Goal: Information Seeking & Learning: Check status

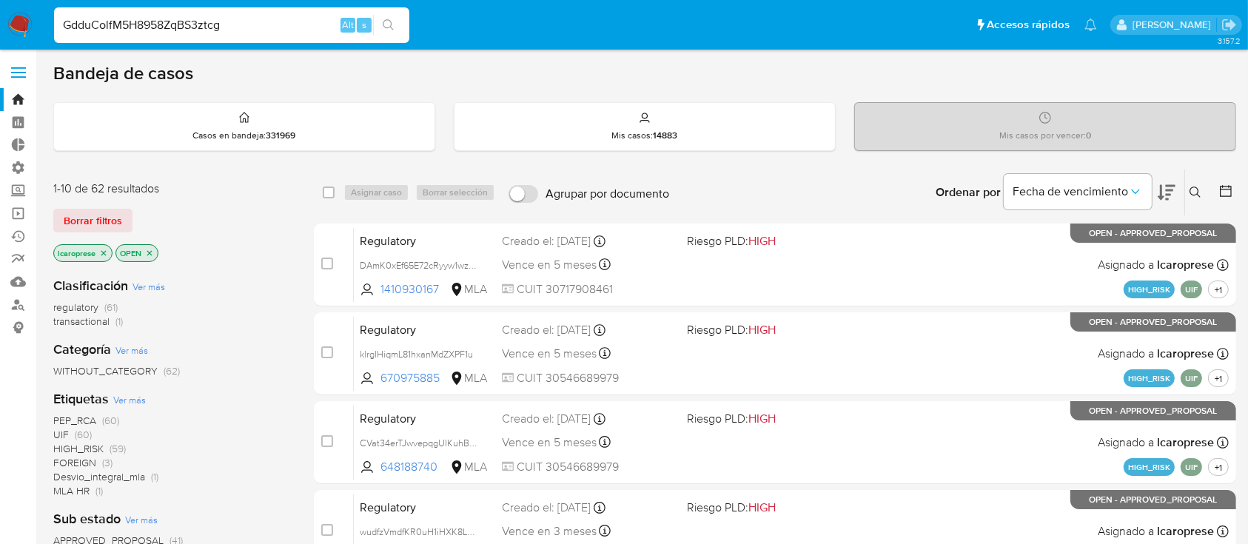
type input "GdduColfM5H8958ZqBS3ztcg"
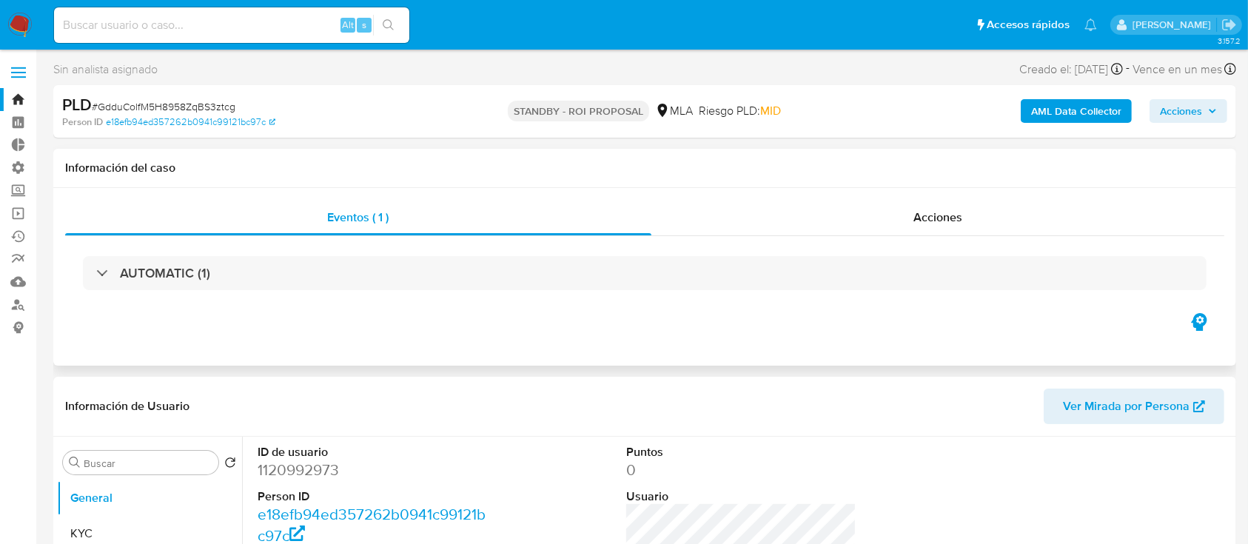
select select "10"
click at [831, 226] on div "Acciones" at bounding box center [938, 218] width 574 height 36
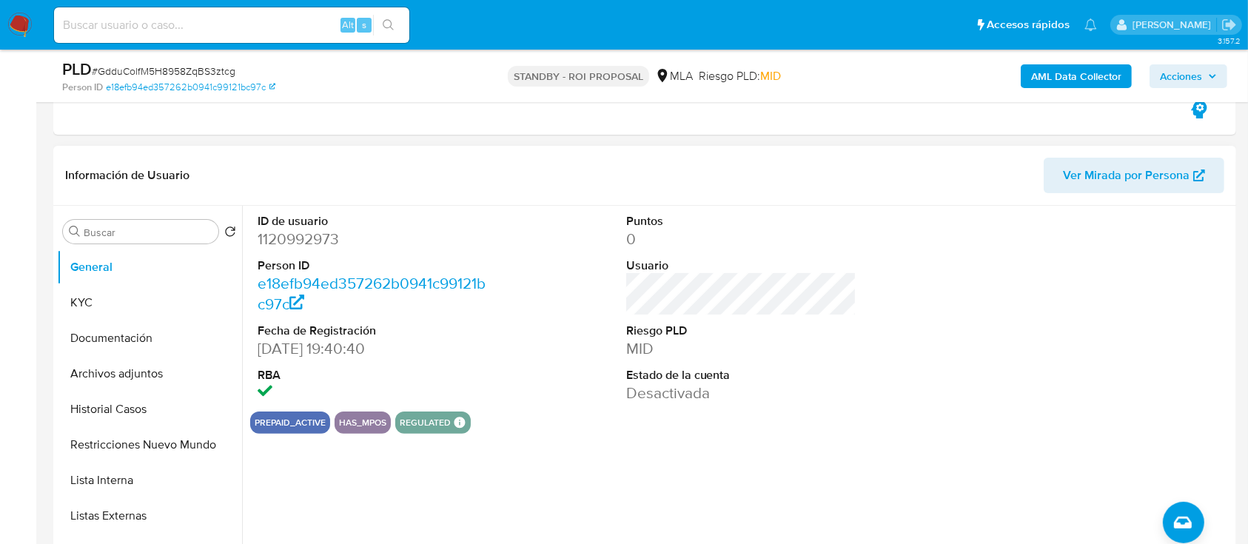
scroll to position [296, 0]
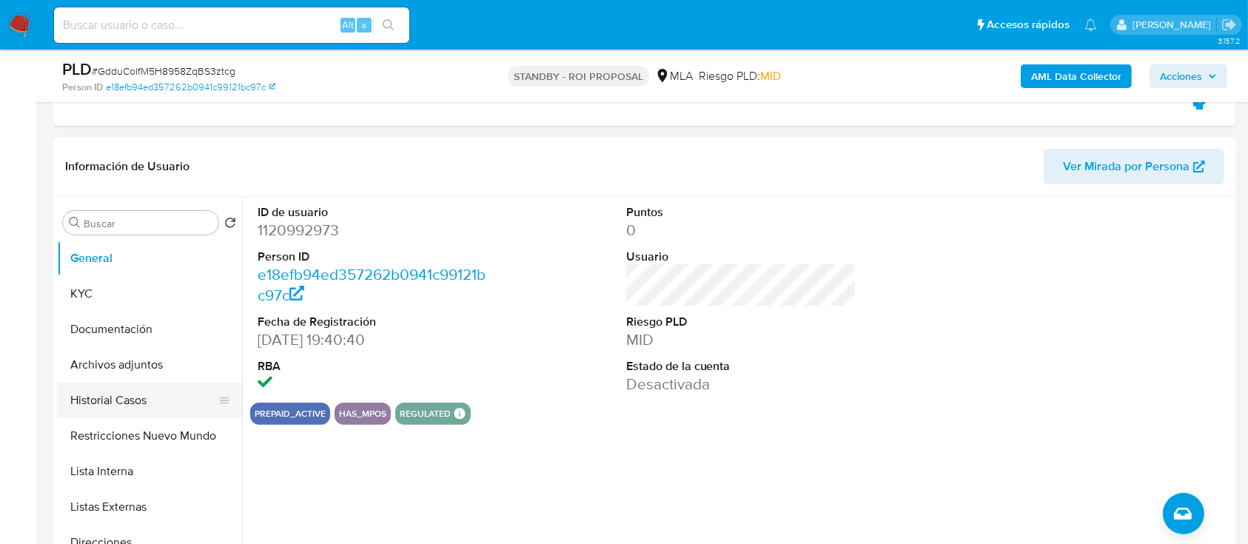
click at [111, 408] on button "Historial Casos" at bounding box center [143, 401] width 173 height 36
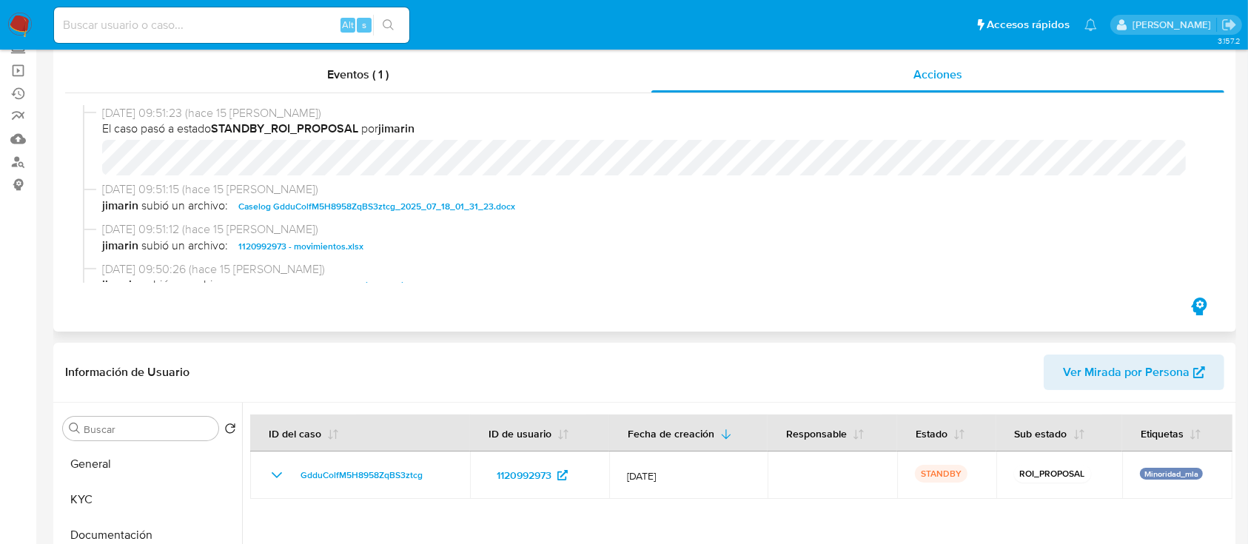
scroll to position [0, 0]
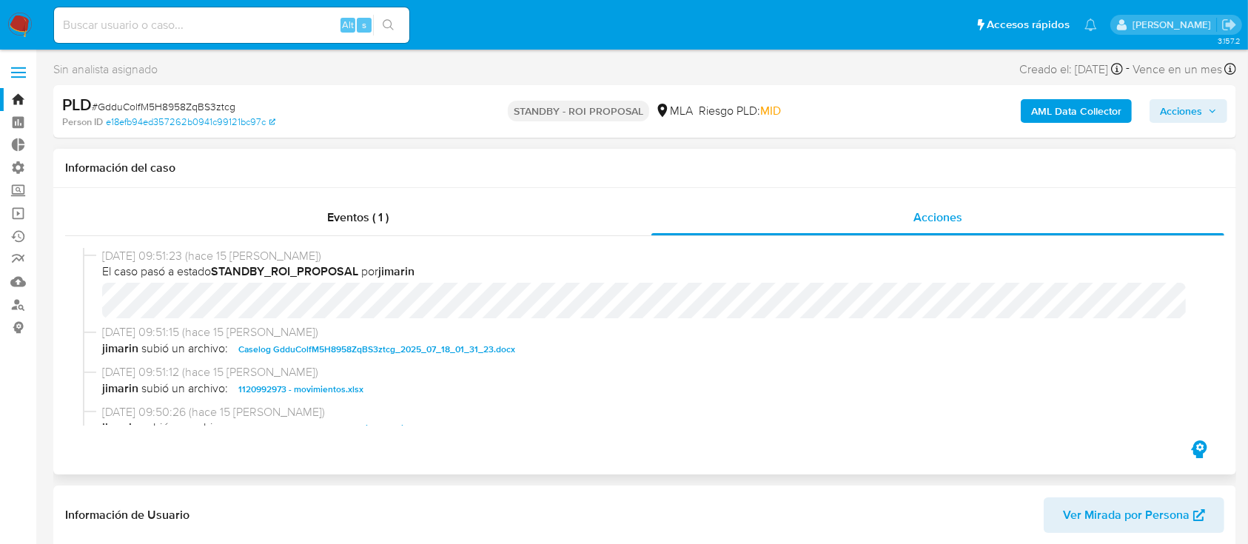
click at [374, 346] on span "Caselog GdduColfM5H8958ZqBS3ztcg_2025_07_18_01_31_23.docx" at bounding box center [376, 349] width 277 height 18
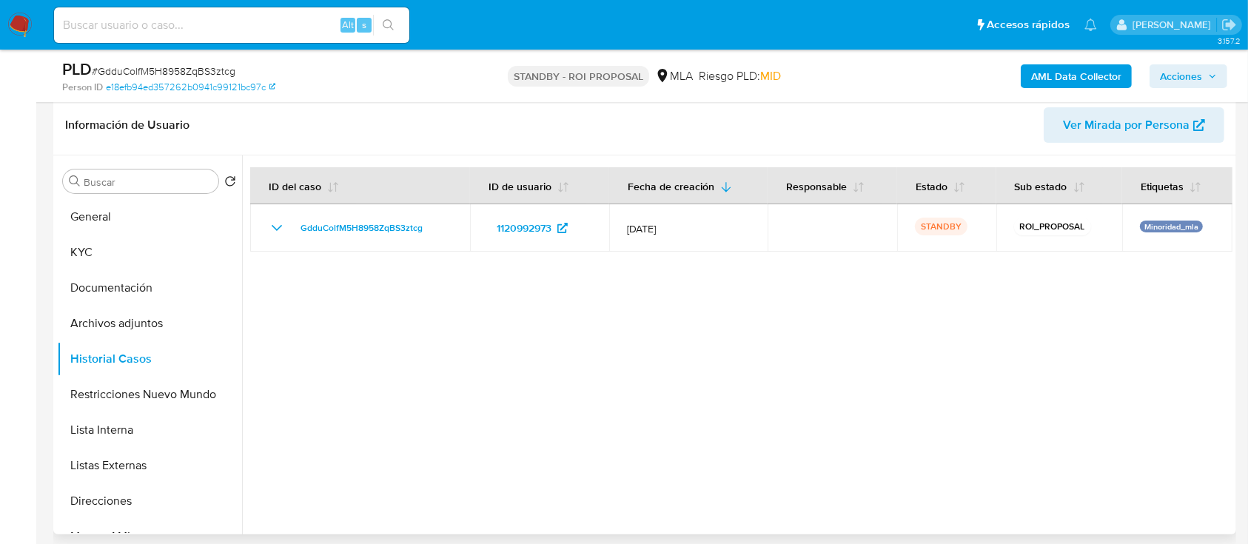
scroll to position [394, 0]
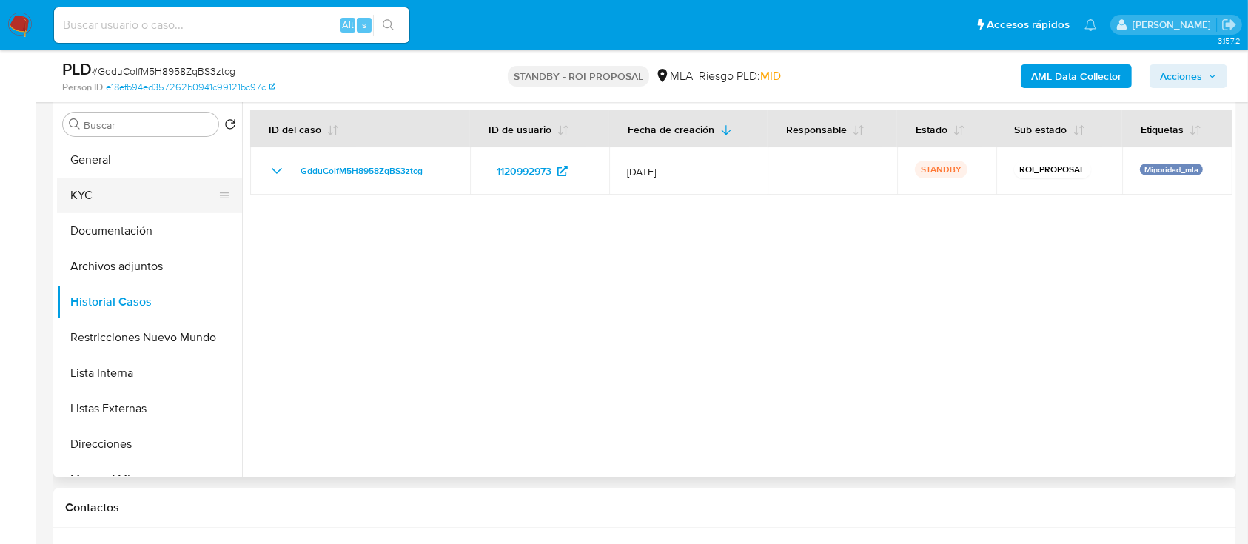
click at [107, 201] on button "KYC" at bounding box center [143, 196] width 173 height 36
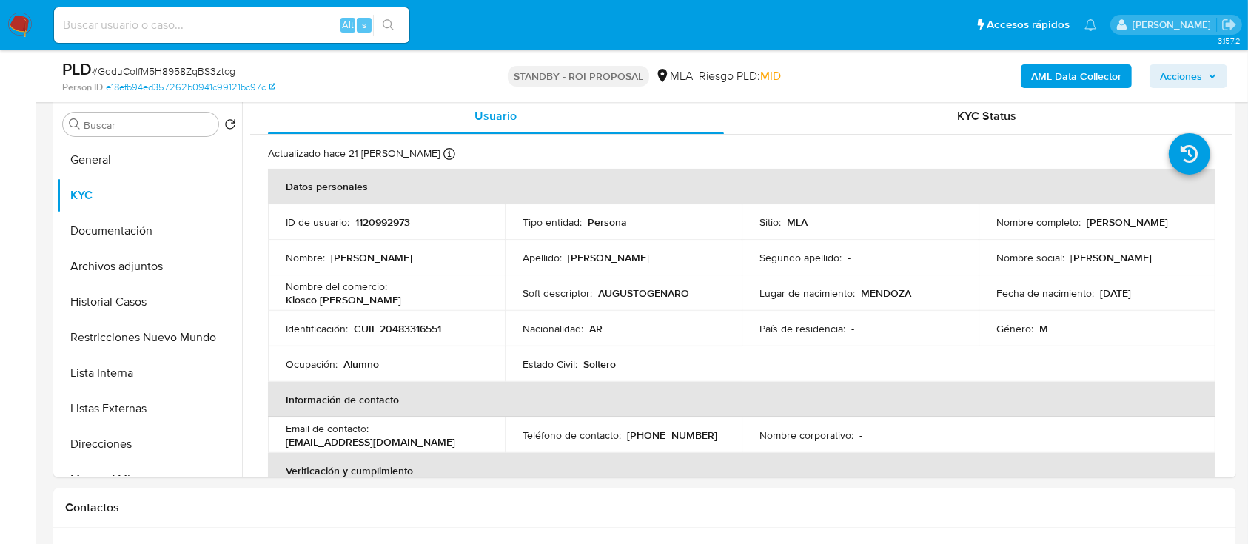
click at [223, 30] on input at bounding box center [231, 25] width 355 height 19
paste input "eq2vAV8xIDcFMVpTGY5yoA2p"
type input "eq2vAV8xIDcFMVpTGY5yoA2p"
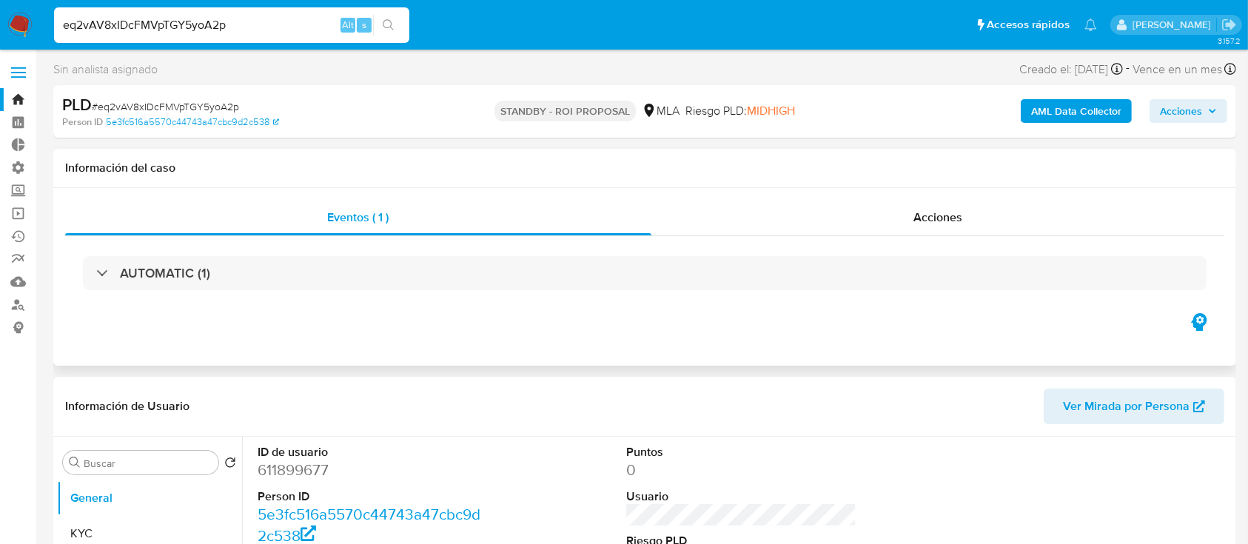
select select "10"
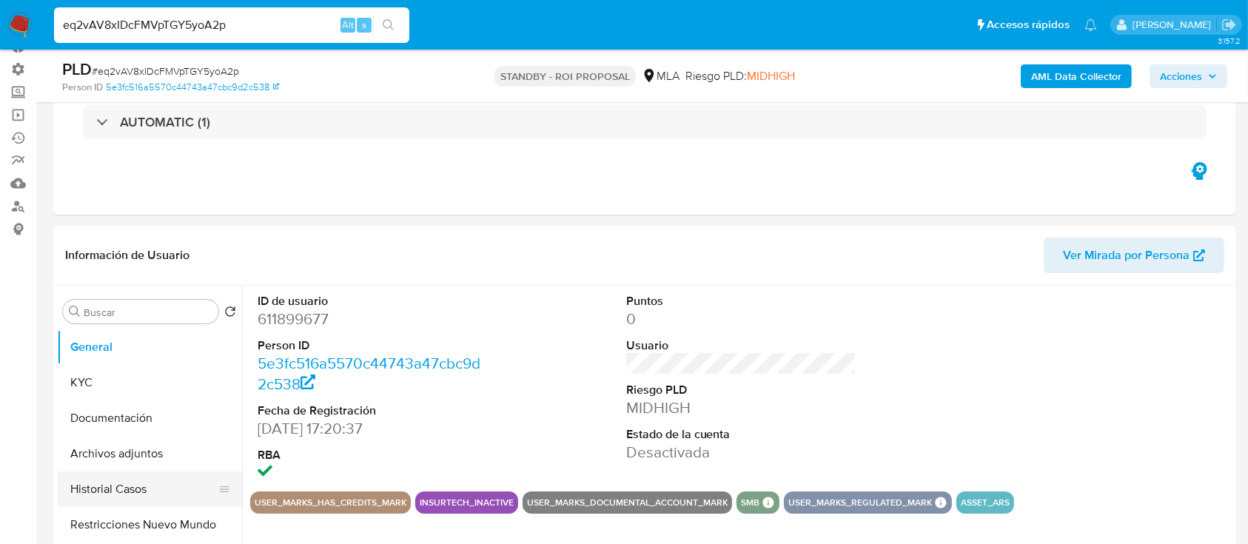
click at [119, 480] on button "Historial Casos" at bounding box center [143, 489] width 173 height 36
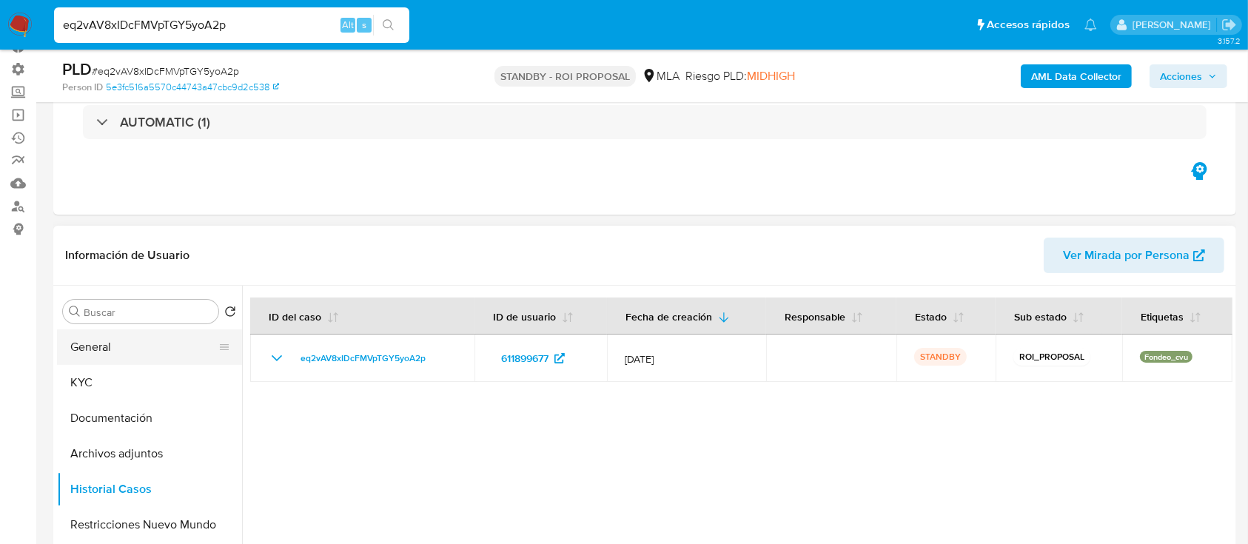
click at [130, 349] on button "General" at bounding box center [143, 347] width 173 height 36
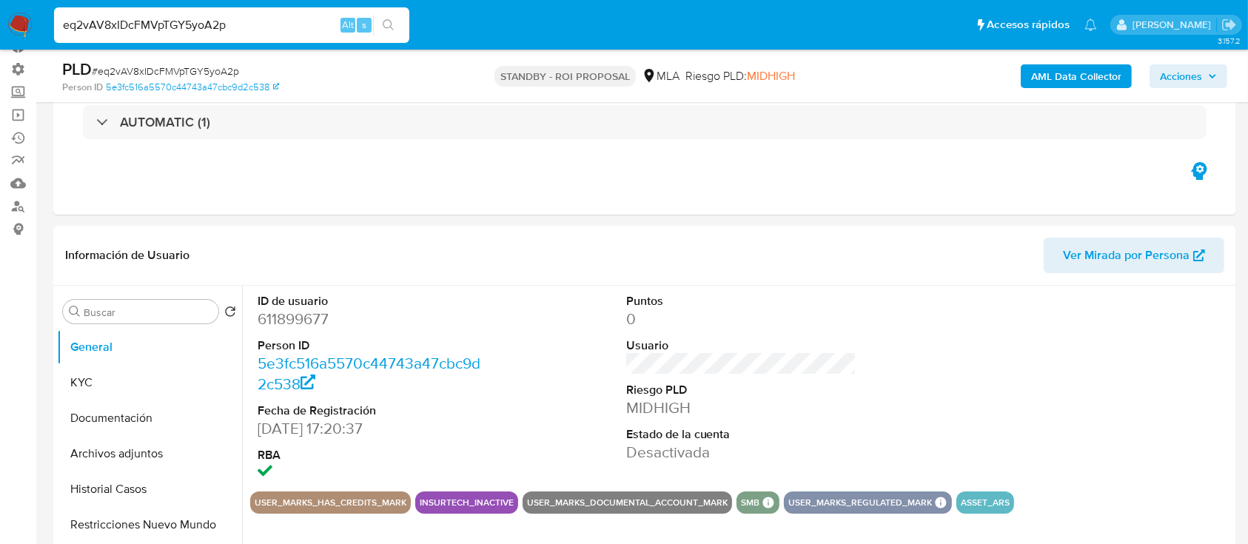
drag, startPoint x: 236, startPoint y: 24, endPoint x: 0, endPoint y: 4, distance: 237.0
click at [0, 4] on nav "Pausado Ver notificaciones eq2vAV8xIDcFMVpTGY5yoA2p Alt s Accesos rápidos Presi…" at bounding box center [624, 25] width 1248 height 50
paste input "rRBXntshW20SyCAadViwFvZx"
type input "rRBXntshW20SyCAadViwFvZx"
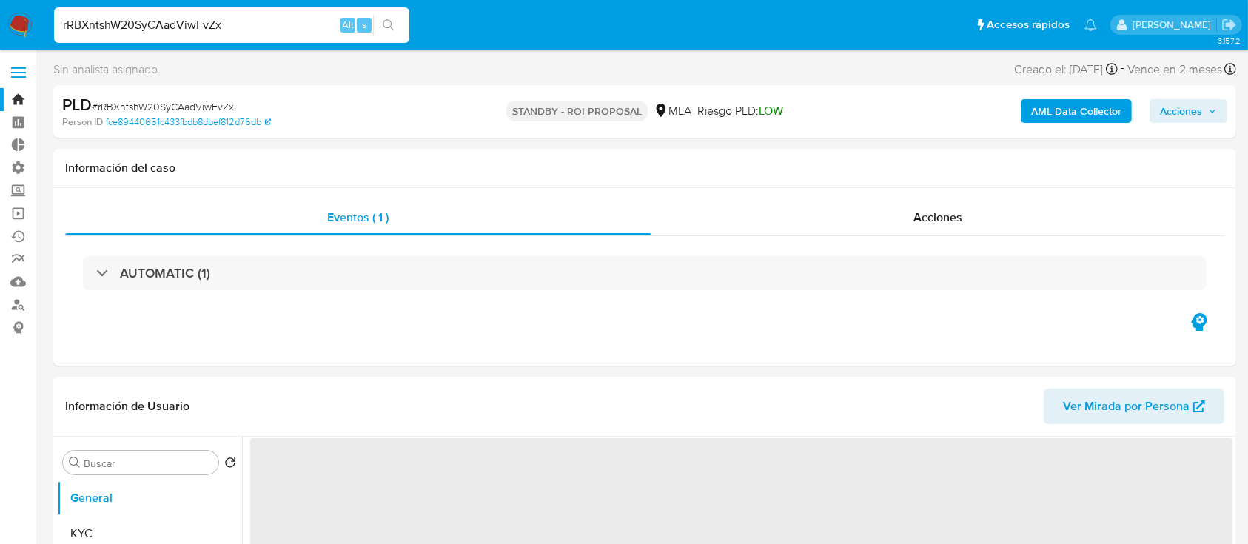
select select "10"
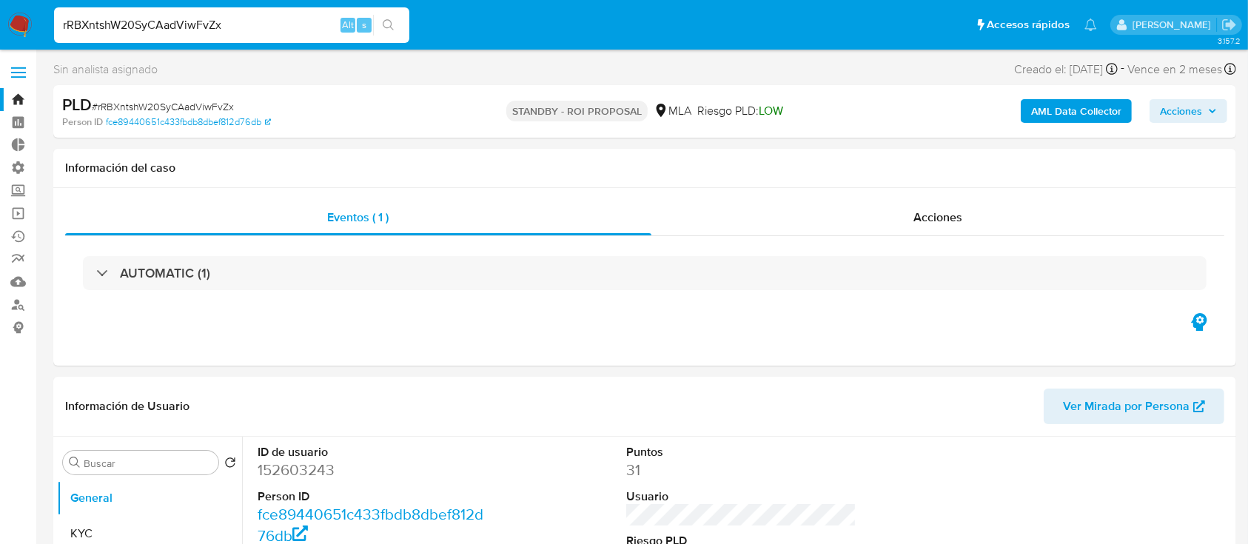
drag, startPoint x: 243, startPoint y: 28, endPoint x: 0, endPoint y: 21, distance: 242.8
click at [0, 21] on nav "Pausado Ver notificaciones rRBXntshW20SyCAadViwFvZx Alt s Accesos rápidos Presi…" at bounding box center [624, 25] width 1248 height 50
paste input "AQi8hHgWpoxx35ESW6BI5QxS"
type input "AQi8hHgWpoxx35ESW6BI5QxS"
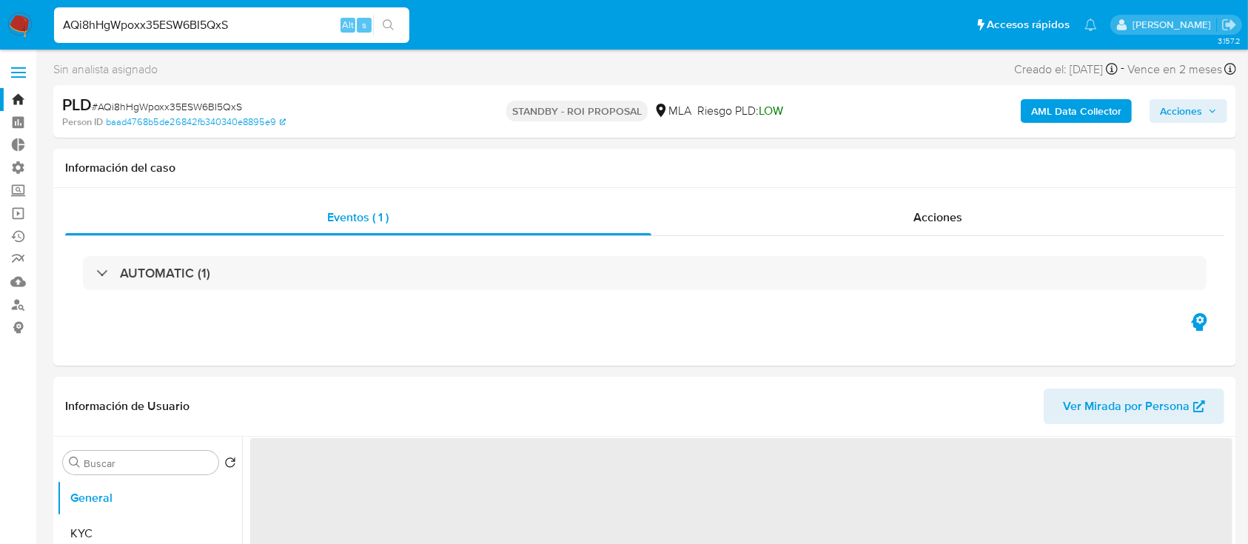
select select "10"
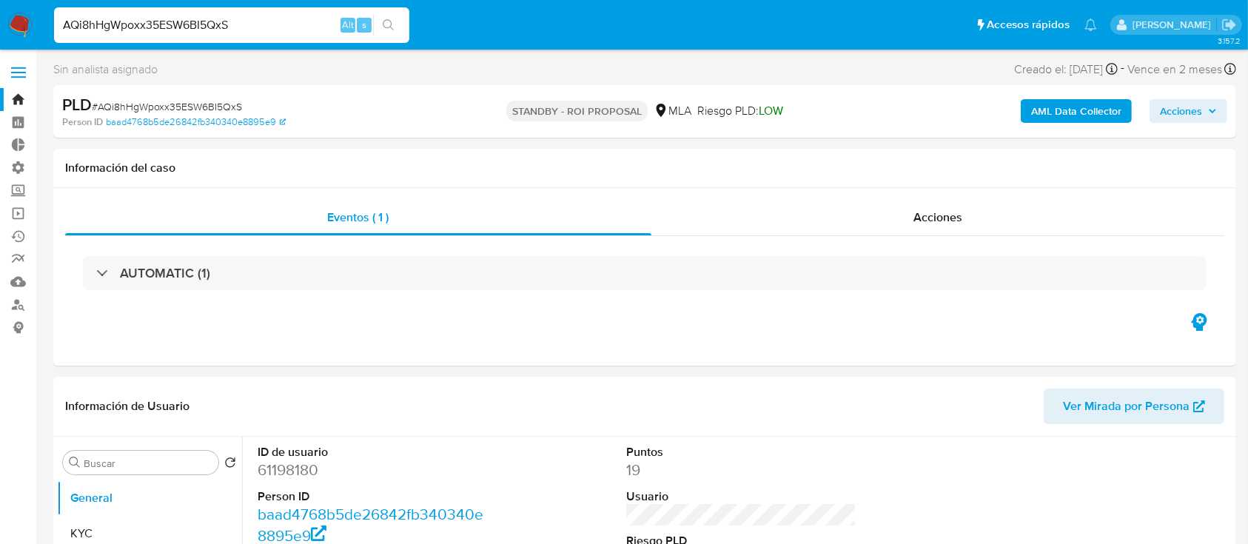
click at [16, 107] on link "Bandeja" at bounding box center [88, 99] width 176 height 23
